Goal: Find specific page/section: Find specific page/section

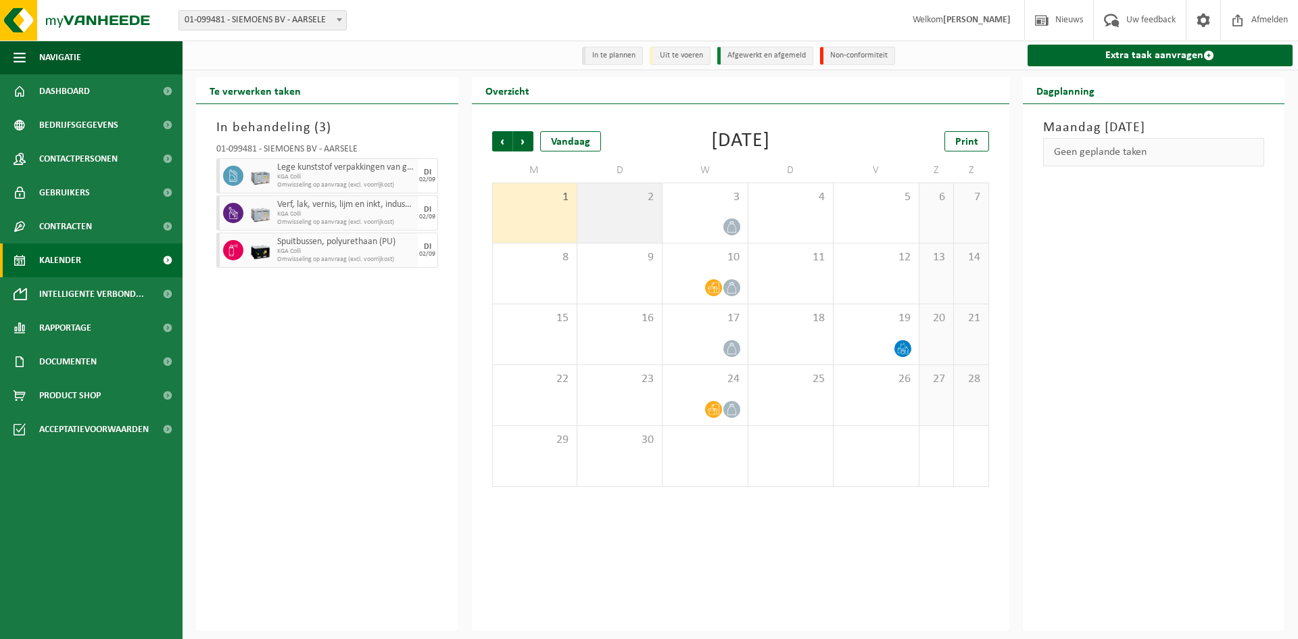
click at [629, 214] on div "2" at bounding box center [619, 212] width 84 height 59
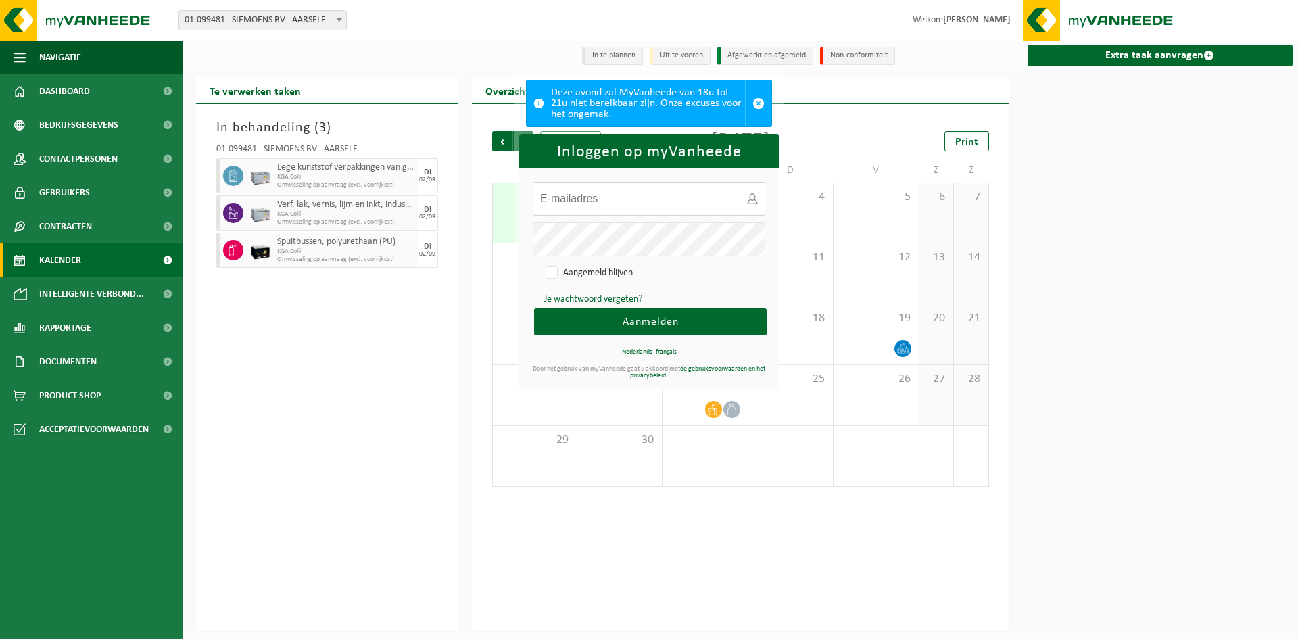
type input "kevinsiemoens@gmail.com"
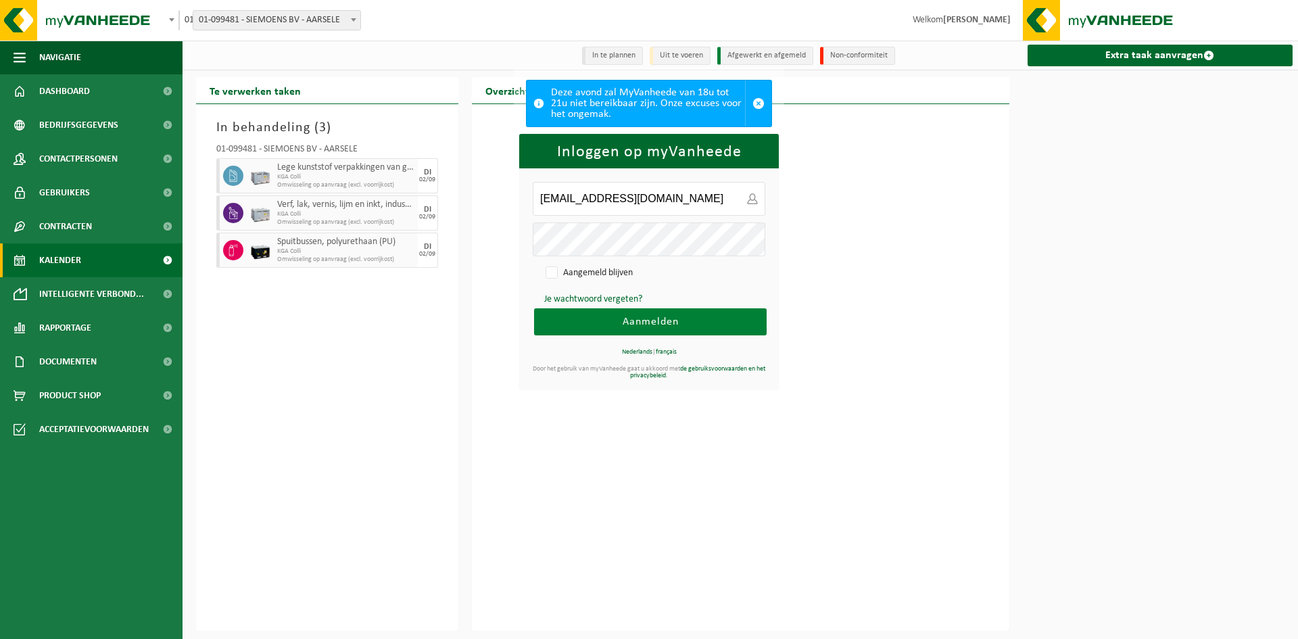
click at [615, 315] on button "Aanmelden" at bounding box center [650, 321] width 233 height 27
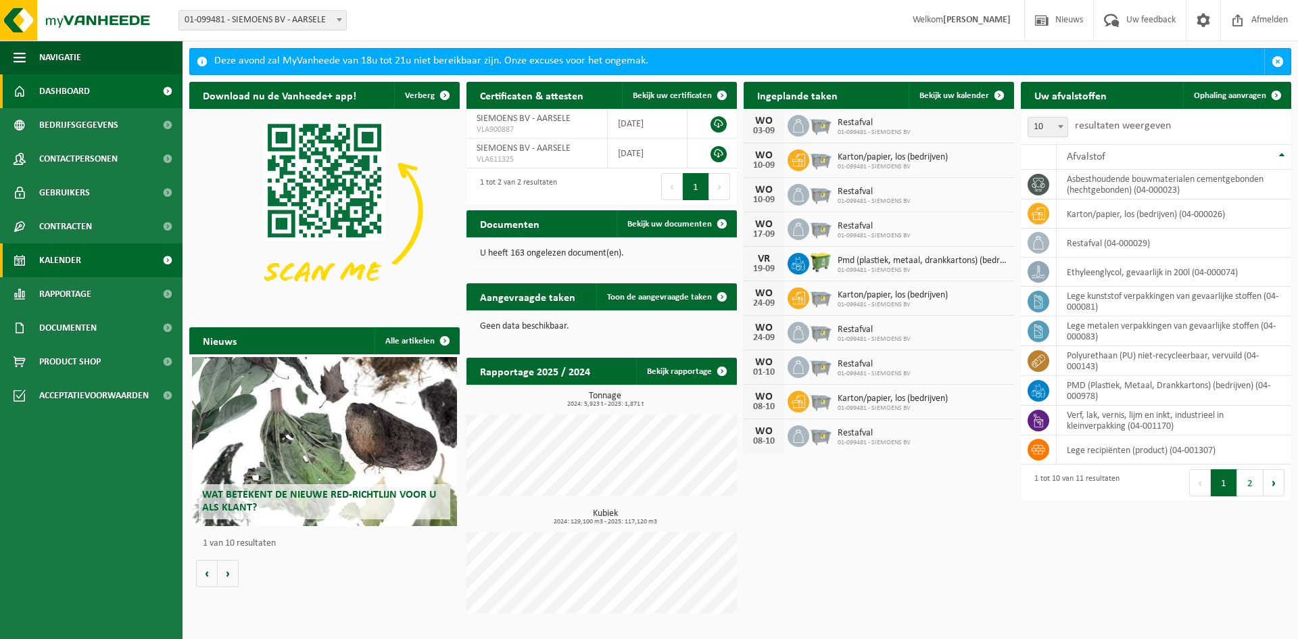
click at [84, 267] on link "Kalender" at bounding box center [91, 260] width 183 height 34
